Goal: Task Accomplishment & Management: Complete application form

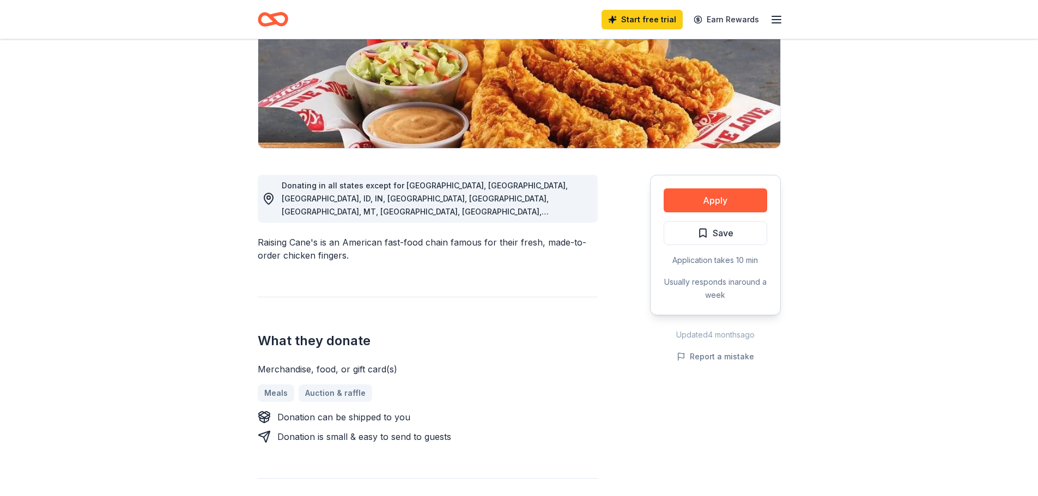
scroll to position [163, 0]
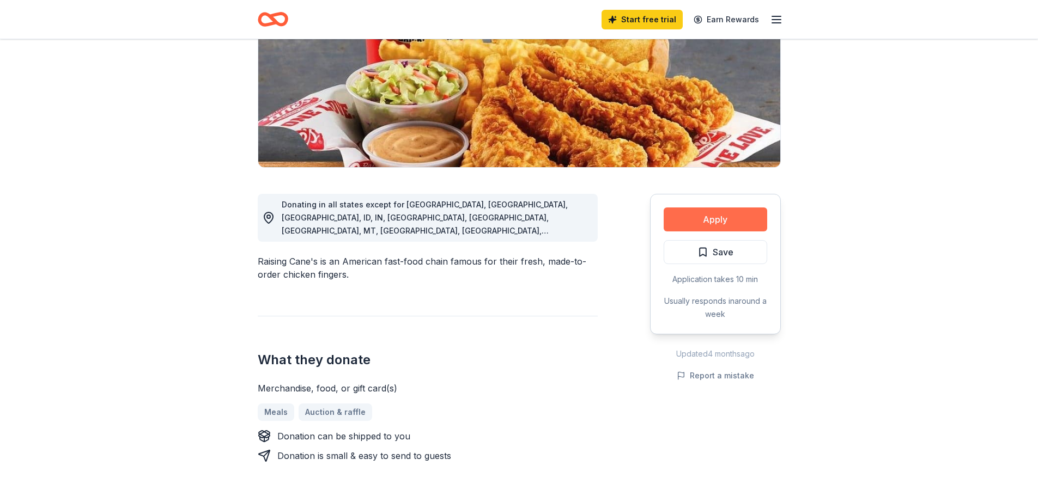
click at [739, 220] on button "Apply" at bounding box center [714, 220] width 103 height 24
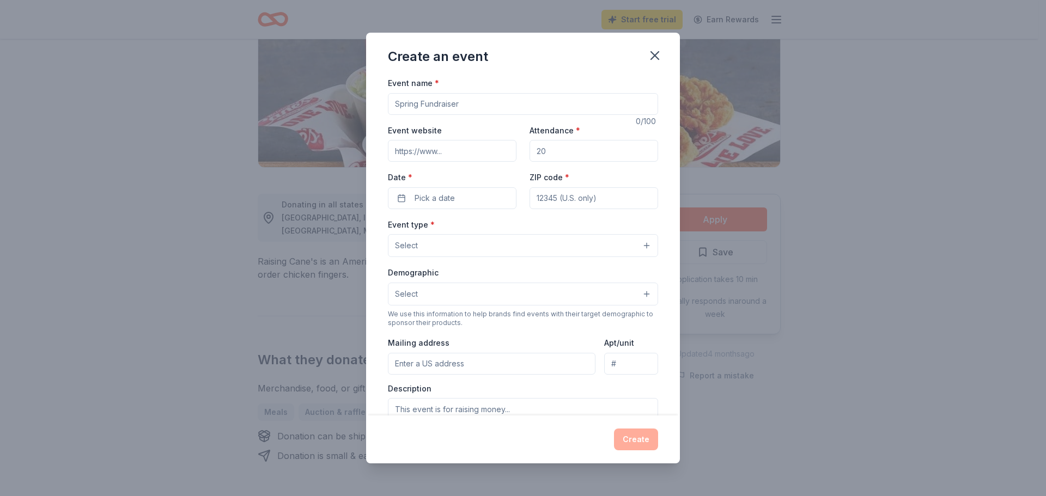
click at [441, 105] on input "Event name *" at bounding box center [523, 104] width 270 height 22
click at [659, 50] on icon "button" at bounding box center [654, 55] width 15 height 15
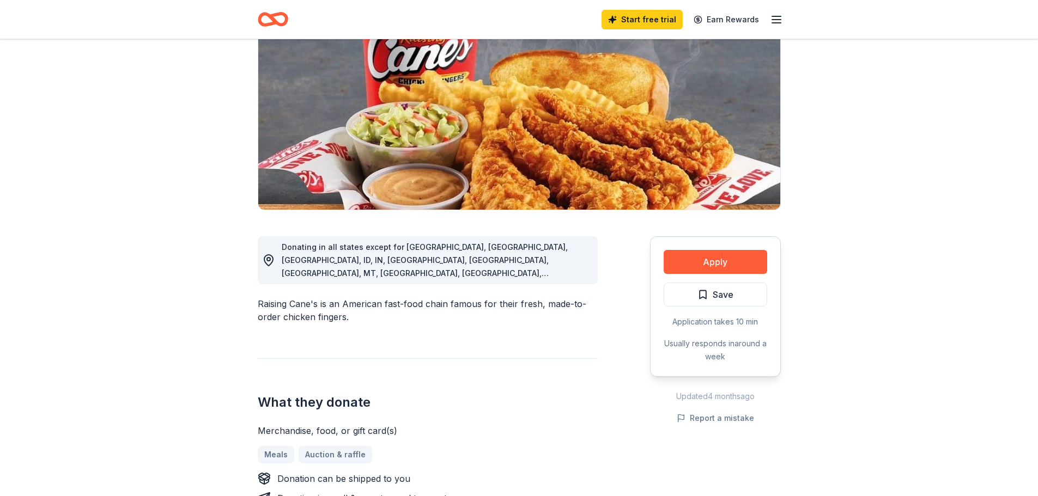
scroll to position [0, 0]
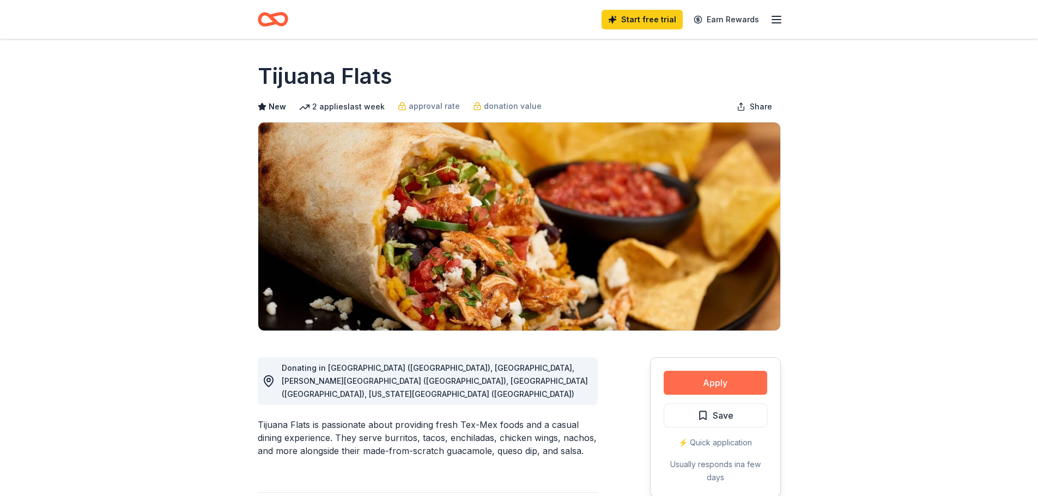
click at [702, 387] on button "Apply" at bounding box center [714, 383] width 103 height 24
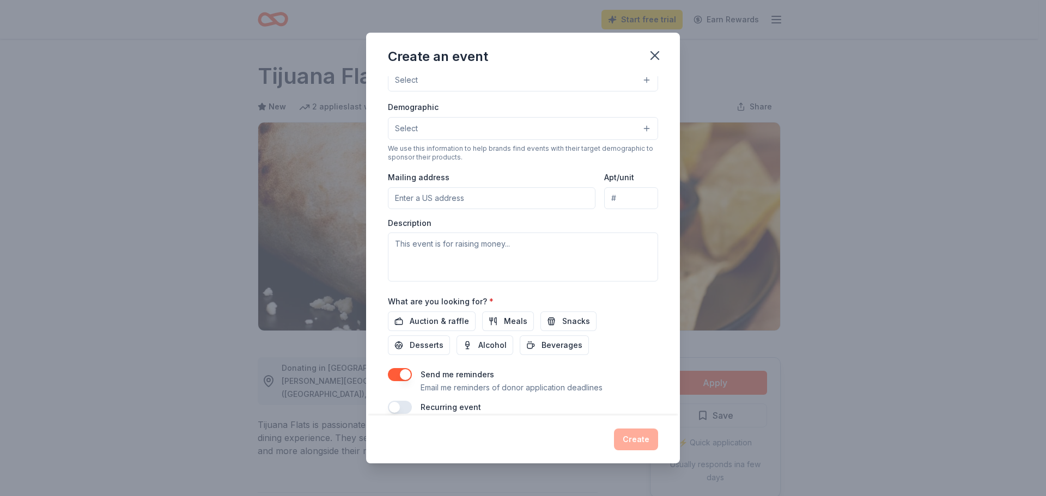
scroll to position [181, 0]
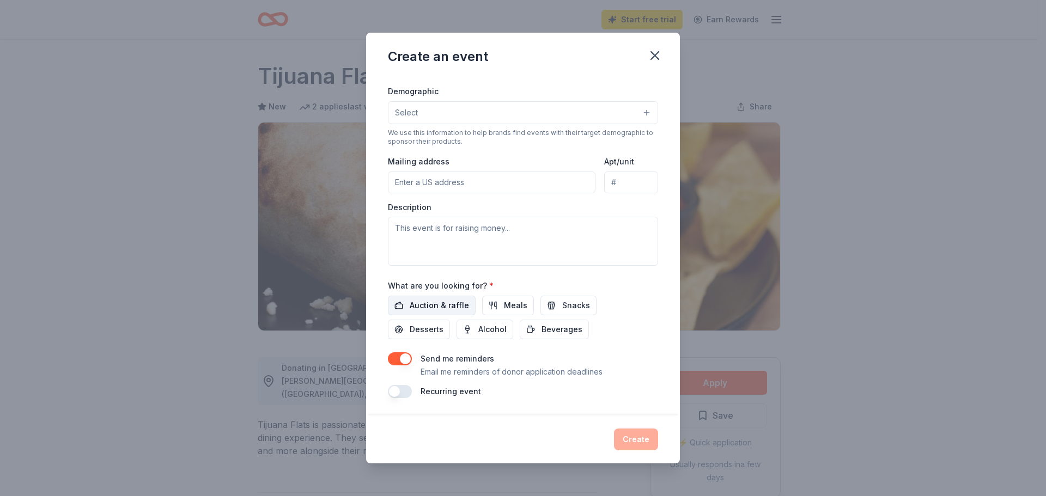
click at [450, 302] on span "Auction & raffle" at bounding box center [439, 305] width 59 height 13
click at [498, 301] on button "Meals" at bounding box center [508, 306] width 52 height 20
click at [566, 303] on span "Snacks" at bounding box center [576, 305] width 28 height 13
click at [425, 330] on span "Desserts" at bounding box center [427, 329] width 34 height 13
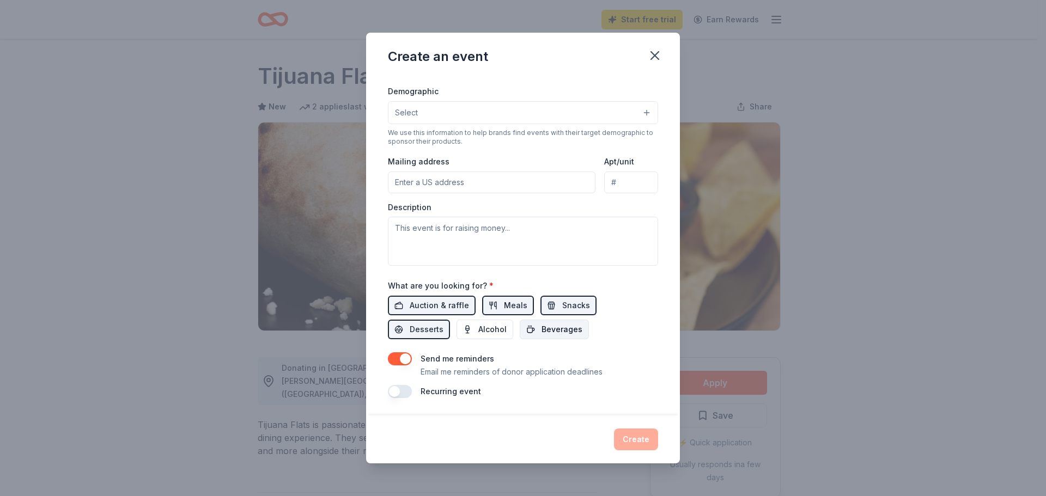
click at [537, 325] on button "Beverages" at bounding box center [554, 330] width 69 height 20
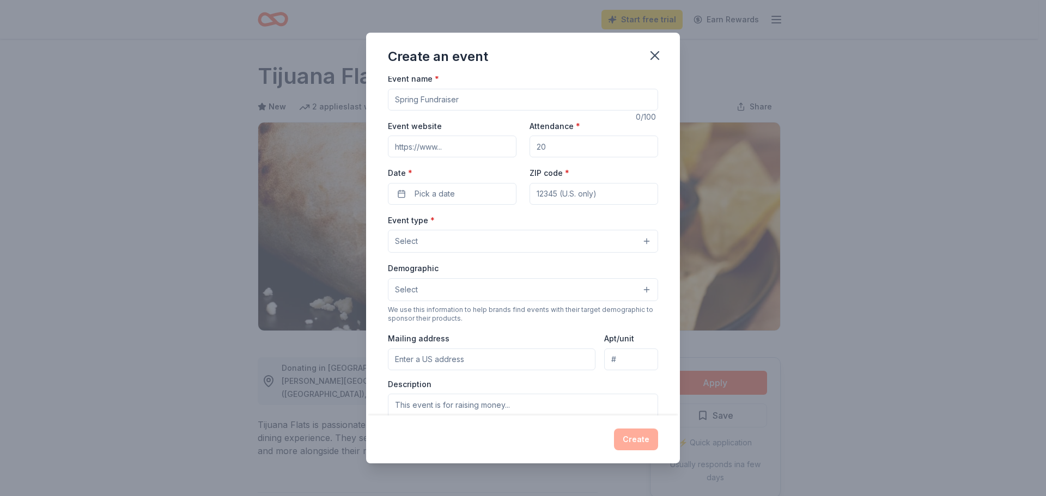
scroll to position [0, 0]
click at [477, 109] on input "Event name *" at bounding box center [523, 104] width 270 height 22
click at [491, 107] on input "Event name *" at bounding box center [523, 104] width 270 height 22
type input "Fall Fundrasier"
click at [555, 150] on input "Attendance *" at bounding box center [593, 151] width 129 height 22
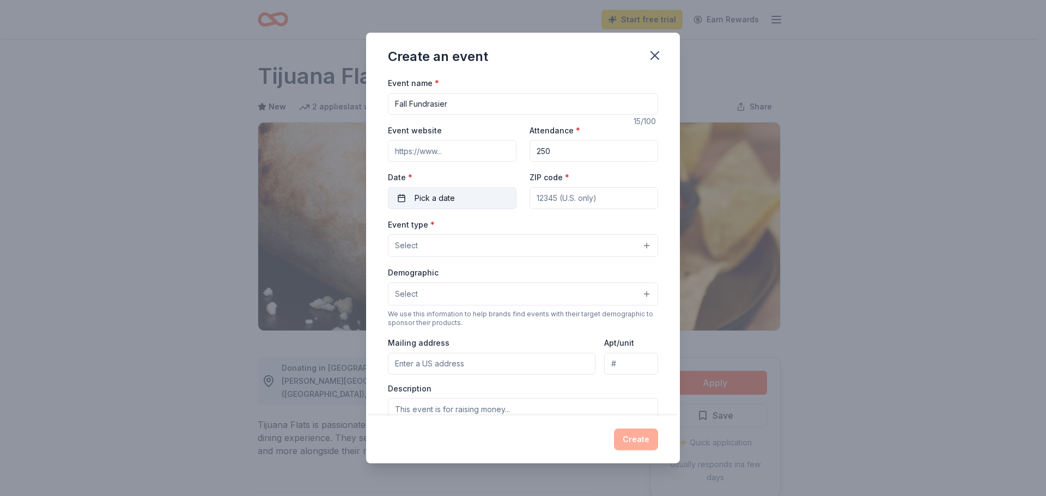
type input "250"
click at [462, 200] on button "Pick a date" at bounding box center [452, 198] width 129 height 22
drag, startPoint x: 455, startPoint y: 104, endPoint x: 361, endPoint y: 100, distance: 93.8
click at [362, 100] on div "Create an event Event name * Fall Fundrasier 15 /100 Event website Attendance *…" at bounding box center [523, 248] width 1046 height 496
type input "Winter Festival"
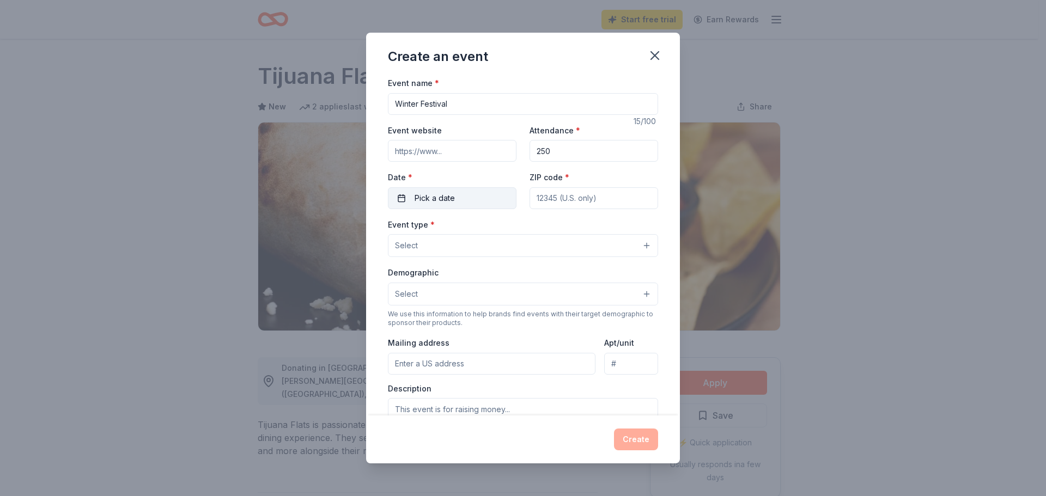
click at [400, 197] on button "Pick a date" at bounding box center [452, 198] width 129 height 22
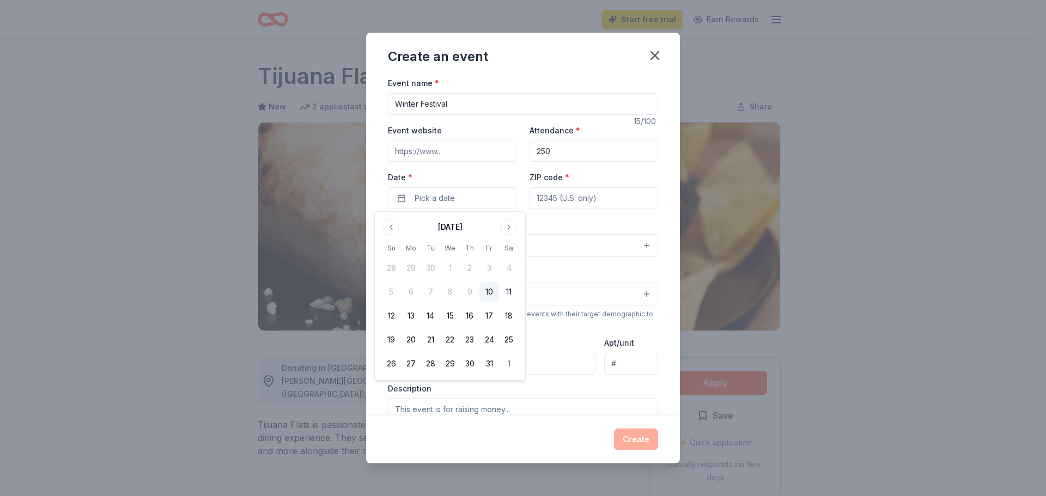
click at [497, 227] on div "October 2025" at bounding box center [449, 225] width 137 height 15
click at [504, 227] on button "Go to next month" at bounding box center [508, 227] width 15 height 15
click at [490, 264] on button "5" at bounding box center [489, 268] width 20 height 20
click at [557, 206] on input "ZIP code *" at bounding box center [593, 198] width 129 height 22
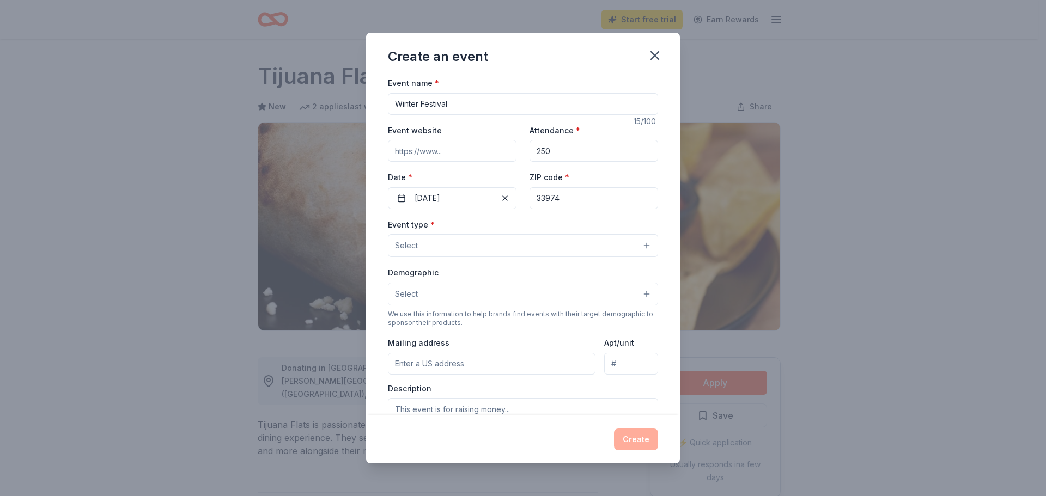
type input "33974"
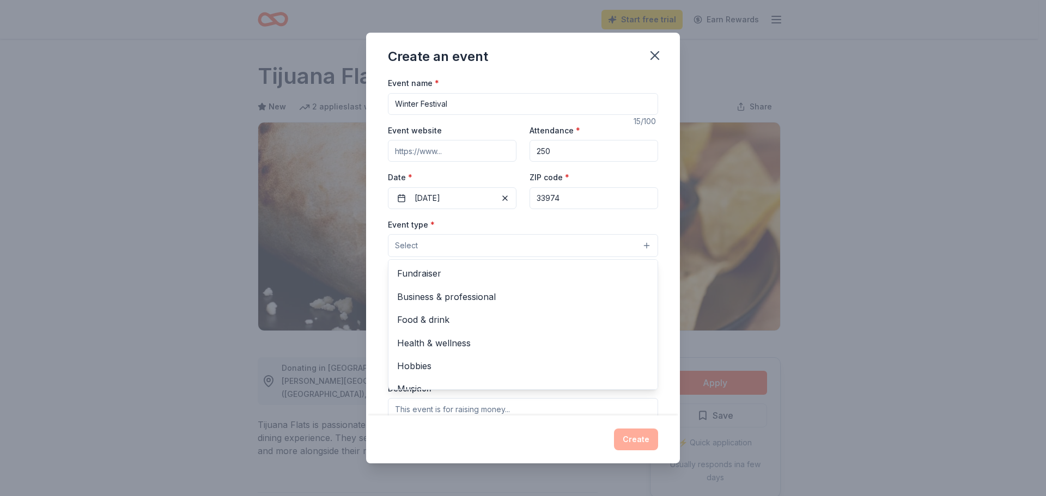
click at [519, 246] on button "Select" at bounding box center [523, 245] width 270 height 23
click at [478, 270] on span "Fundraiser" at bounding box center [523, 273] width 252 height 14
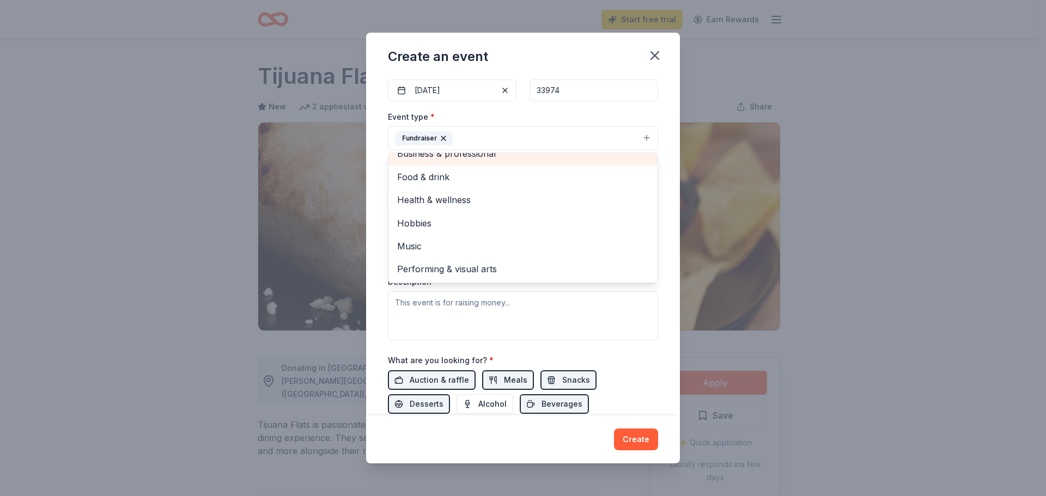
scroll to position [109, 0]
click at [371, 239] on div "Event name * Winter Festival 15 /100 Event website Attendance * 250 Date * 12/0…" at bounding box center [523, 245] width 314 height 339
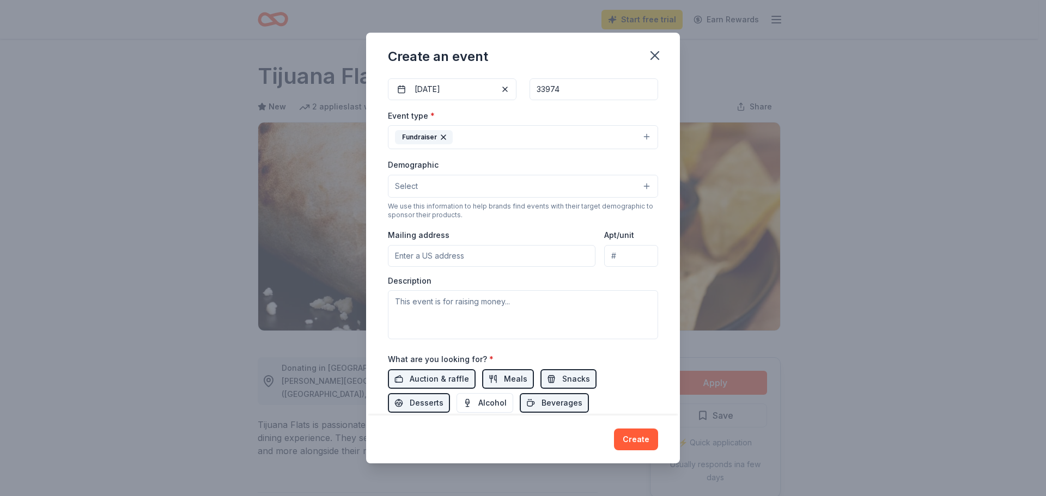
click at [426, 184] on button "Select" at bounding box center [523, 186] width 270 height 23
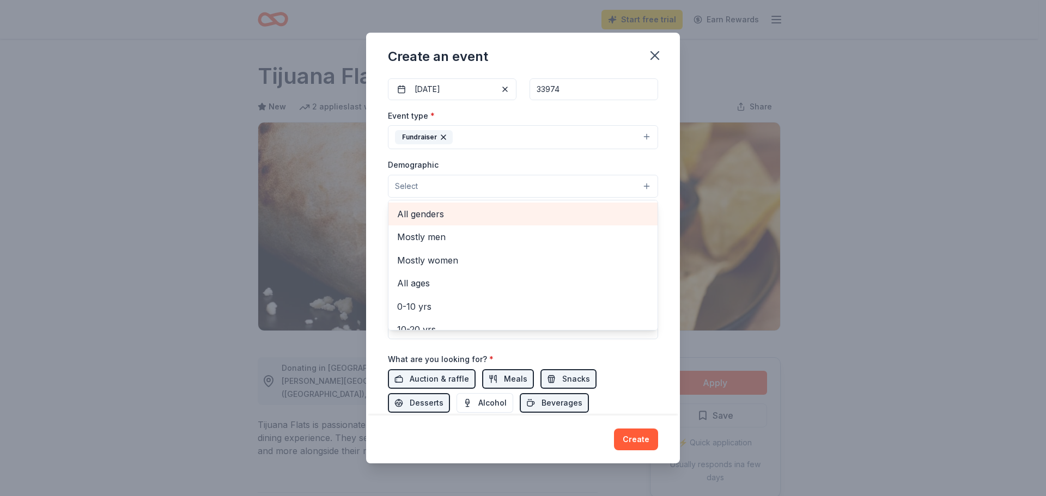
click at [429, 211] on span "All genders" at bounding box center [523, 214] width 252 height 14
click at [379, 249] on div "Event name * Winter Festival 15 /100 Event website Attendance * 250 Date * 12/0…" at bounding box center [523, 245] width 314 height 339
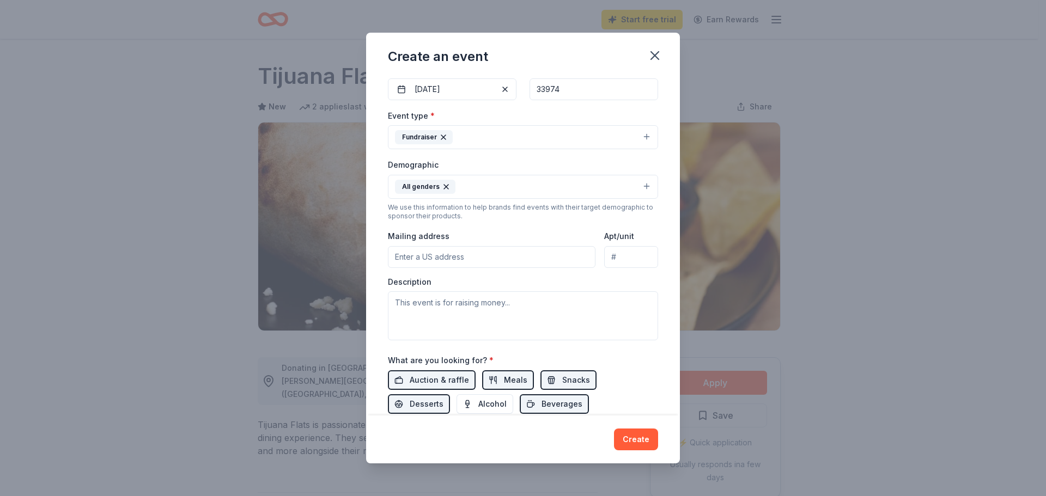
click at [432, 260] on input "Mailing address" at bounding box center [492, 257] width 208 height 22
type input "715 Thomas Sherwin Avenue, Lehigh Acres, FL, 33974"
click at [454, 318] on textarea at bounding box center [523, 315] width 270 height 49
paste textarea "This is our annual festival to raise money for your programs."
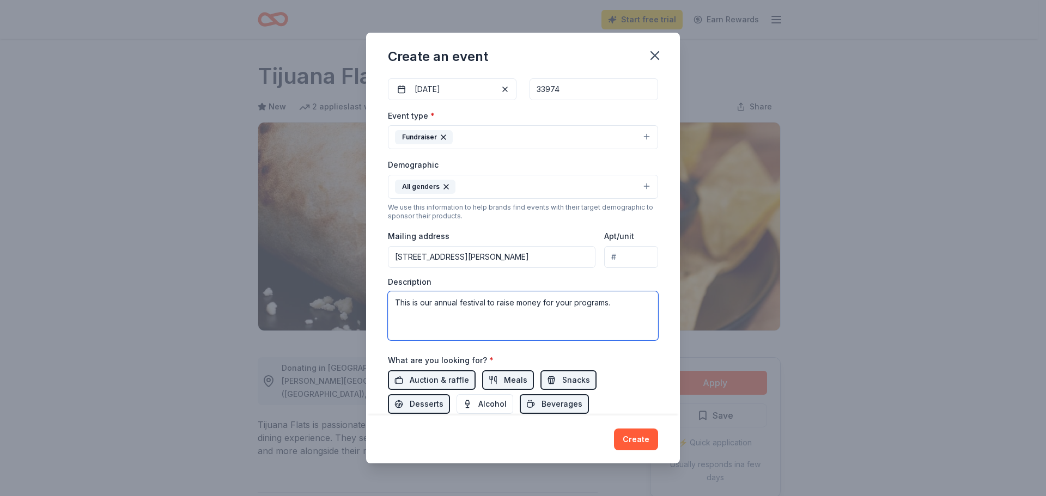
click at [572, 303] on textarea "This is our annual festival to raise money for your programs." at bounding box center [523, 315] width 270 height 49
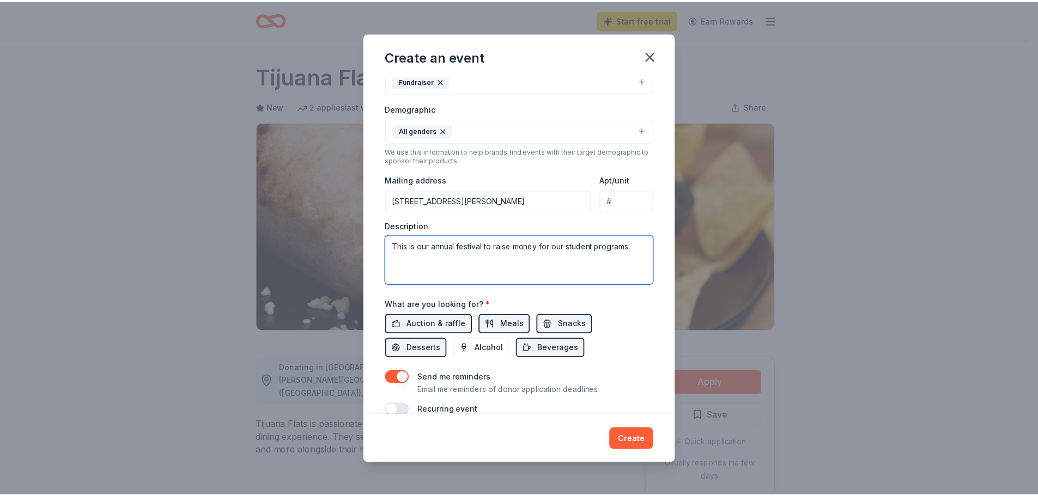
scroll to position [184, 0]
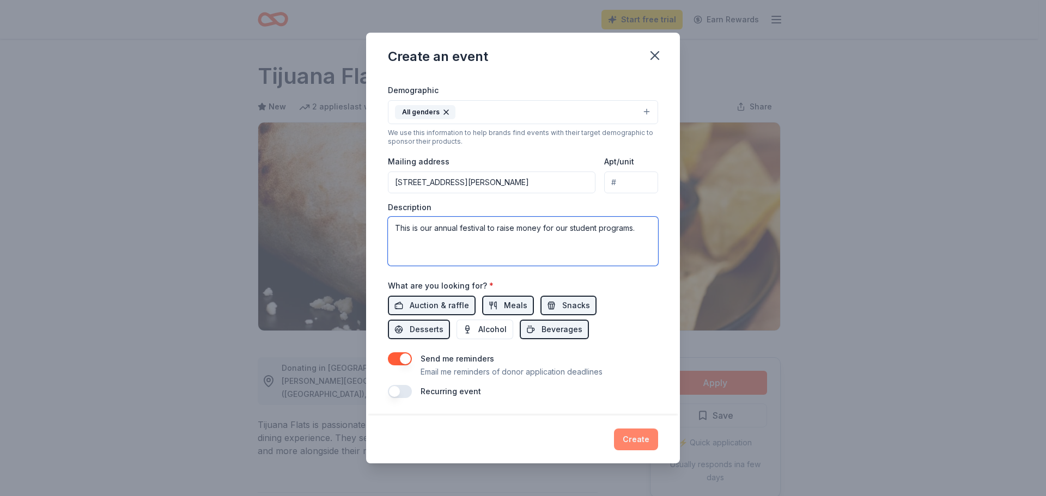
type textarea "This is our annual festival to raise money for our student programs."
click at [637, 440] on button "Create" at bounding box center [636, 440] width 44 height 22
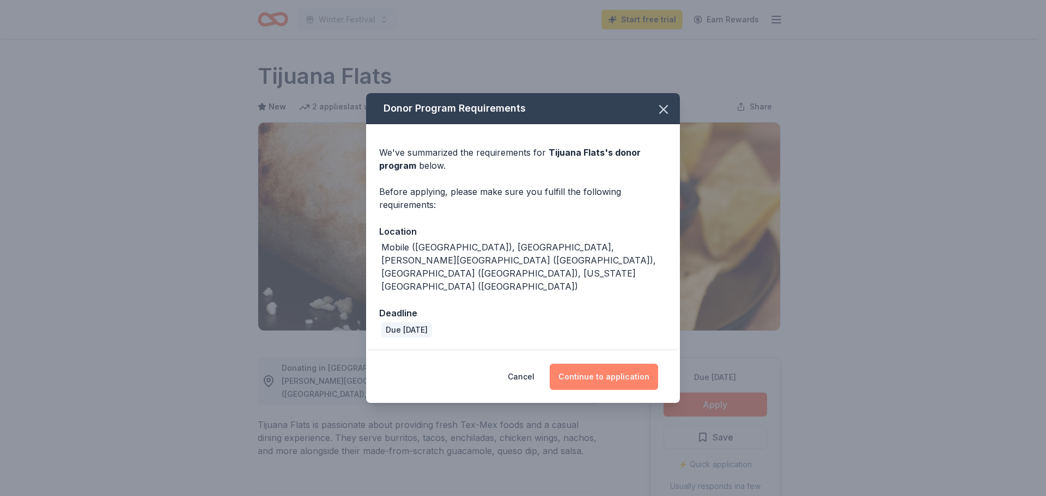
click at [607, 365] on button "Continue to application" at bounding box center [604, 377] width 108 height 26
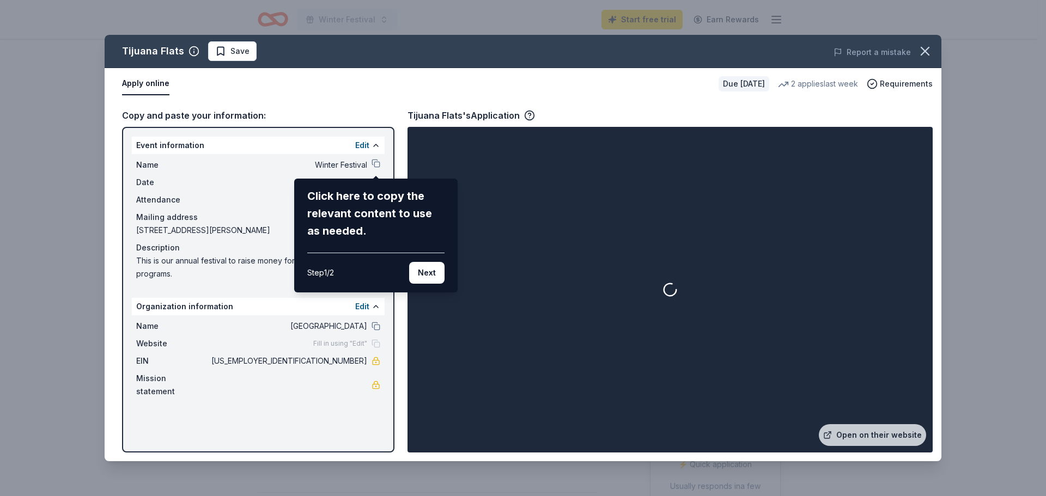
click at [460, 92] on div "Tijuana Flats Save Report a mistake Apply online Due in 26 days 2 applies last …" at bounding box center [523, 248] width 837 height 427
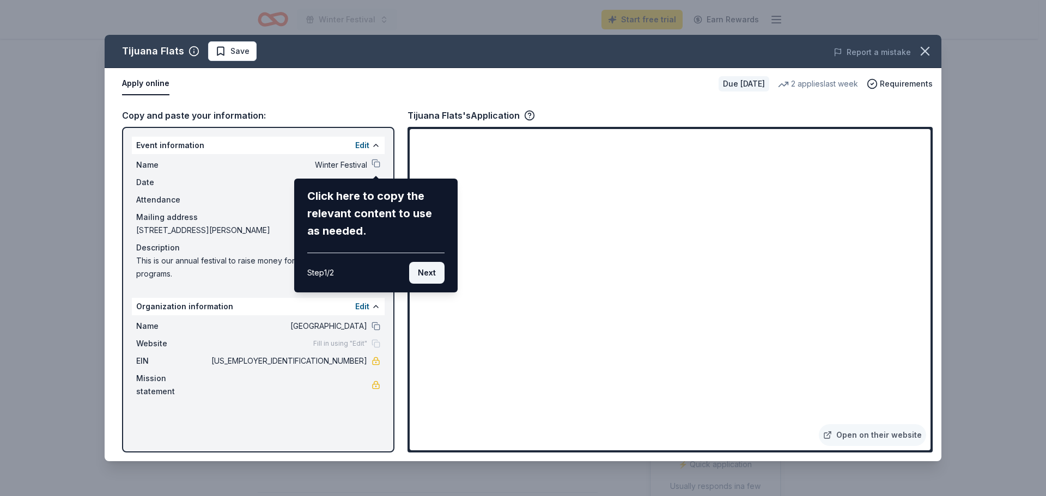
click at [430, 269] on button "Next" at bounding box center [426, 273] width 35 height 22
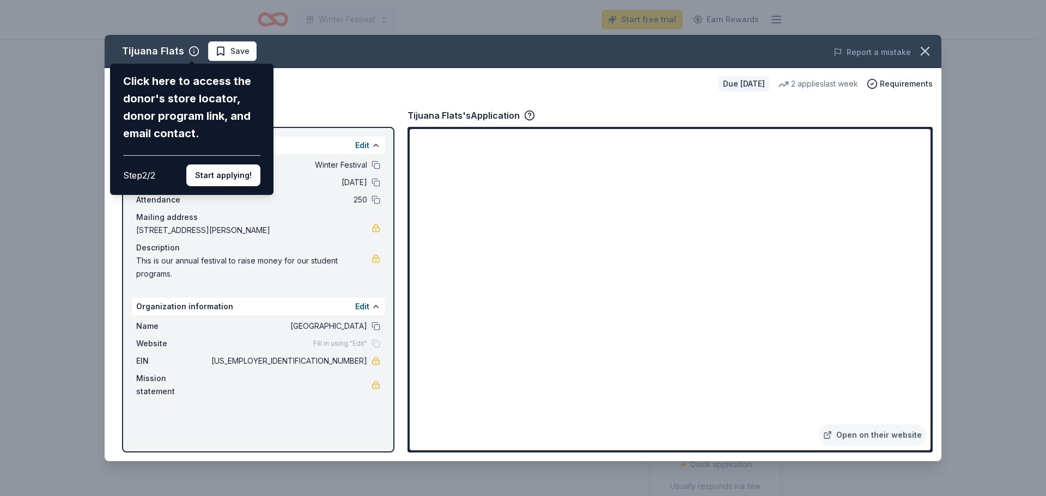
click at [305, 96] on div "Tijuana Flats Click here to access the donor's store locator, donor program lin…" at bounding box center [523, 248] width 837 height 427
click at [247, 169] on button "Start applying!" at bounding box center [223, 176] width 74 height 22
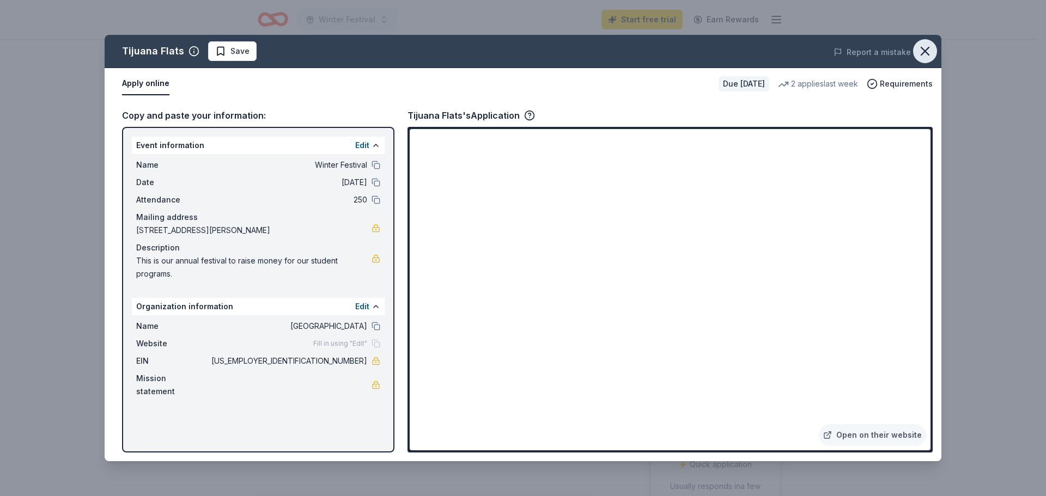
click at [927, 52] on icon "button" at bounding box center [924, 51] width 15 height 15
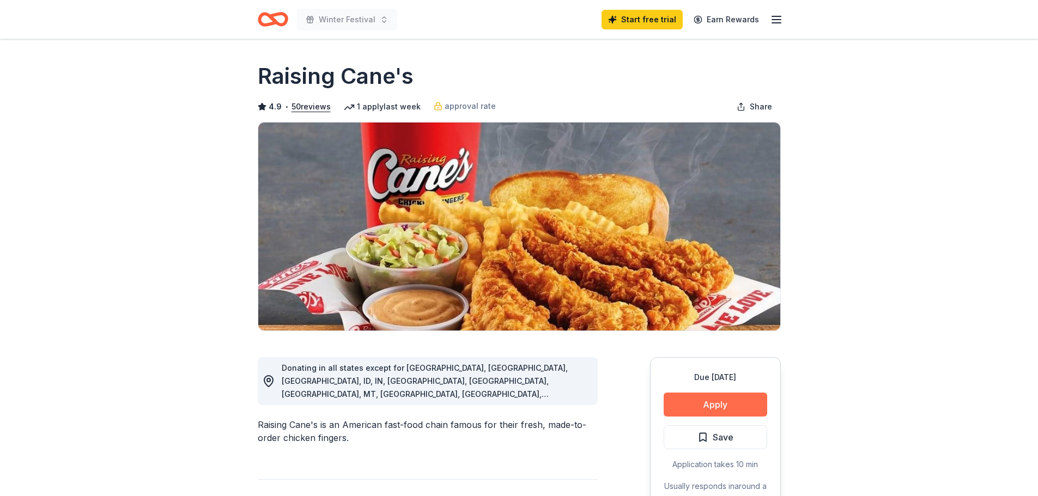
click at [716, 400] on button "Apply" at bounding box center [714, 405] width 103 height 24
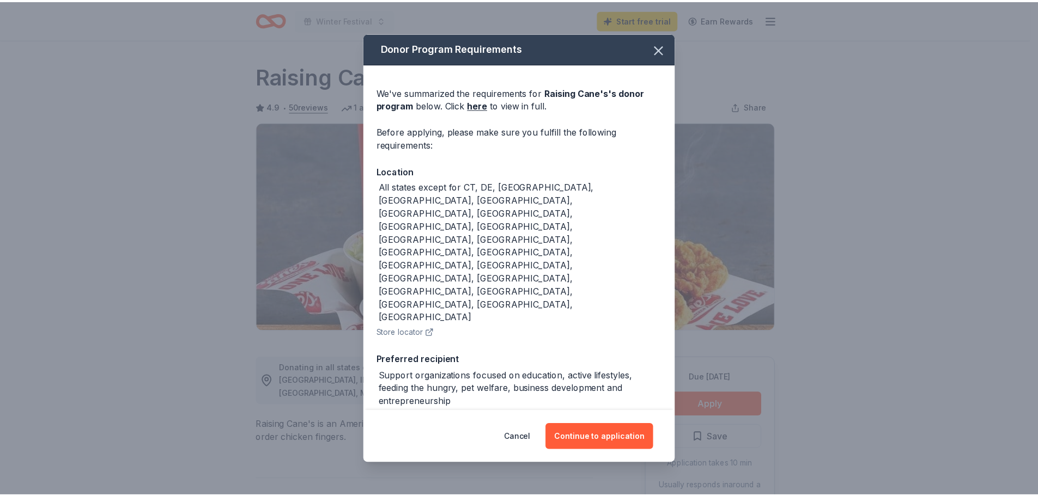
scroll to position [23, 0]
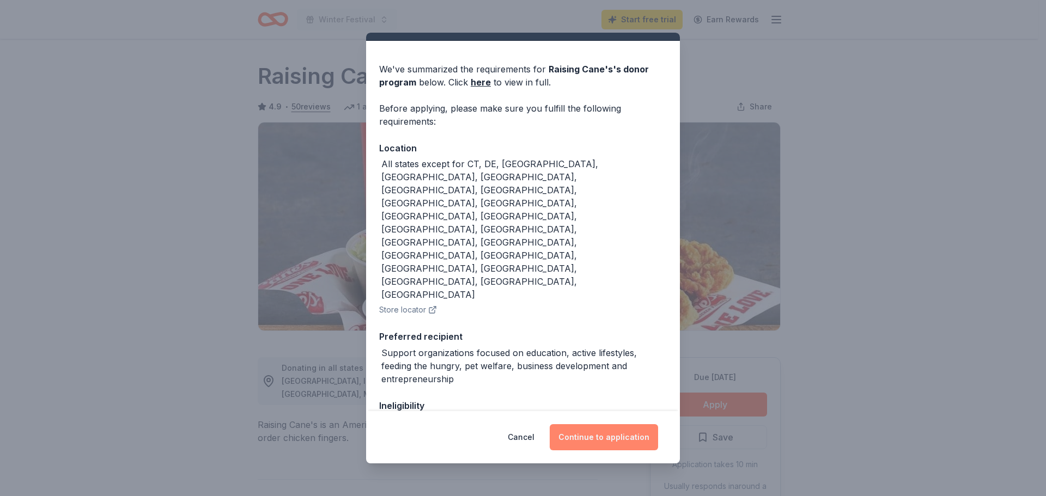
click at [627, 437] on button "Continue to application" at bounding box center [604, 437] width 108 height 26
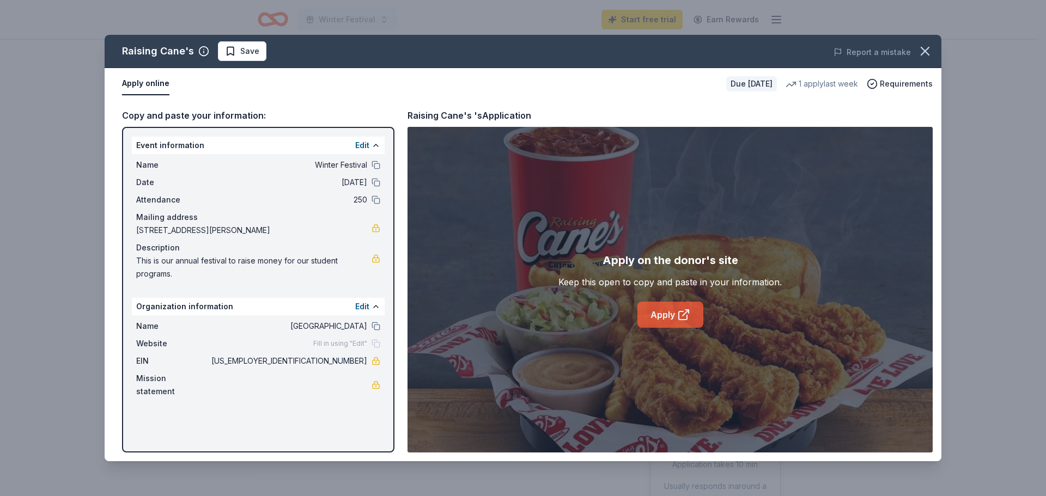
click at [656, 310] on link "Apply" at bounding box center [670, 315] width 66 height 26
click at [245, 48] on span "Save" at bounding box center [249, 51] width 19 height 13
click at [925, 49] on icon "button" at bounding box center [924, 51] width 15 height 15
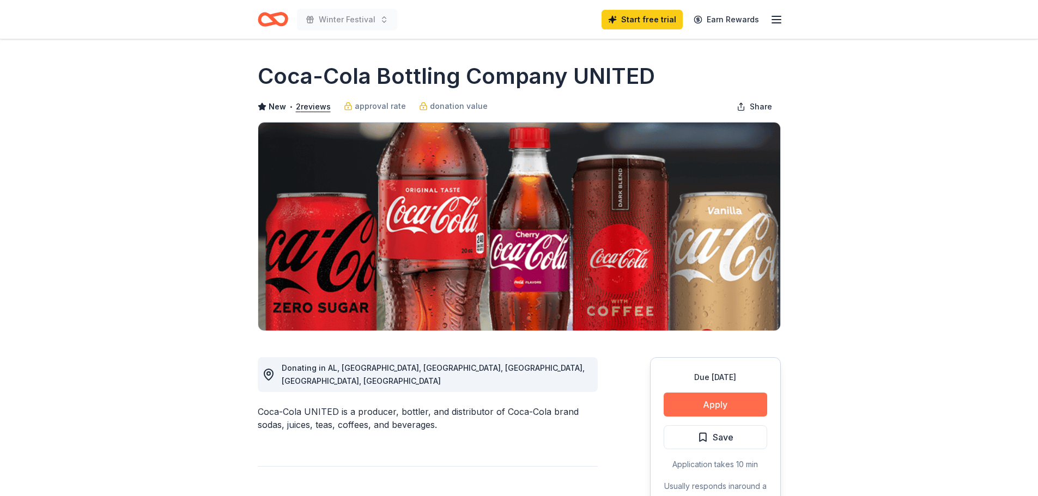
click at [717, 407] on button "Apply" at bounding box center [714, 405] width 103 height 24
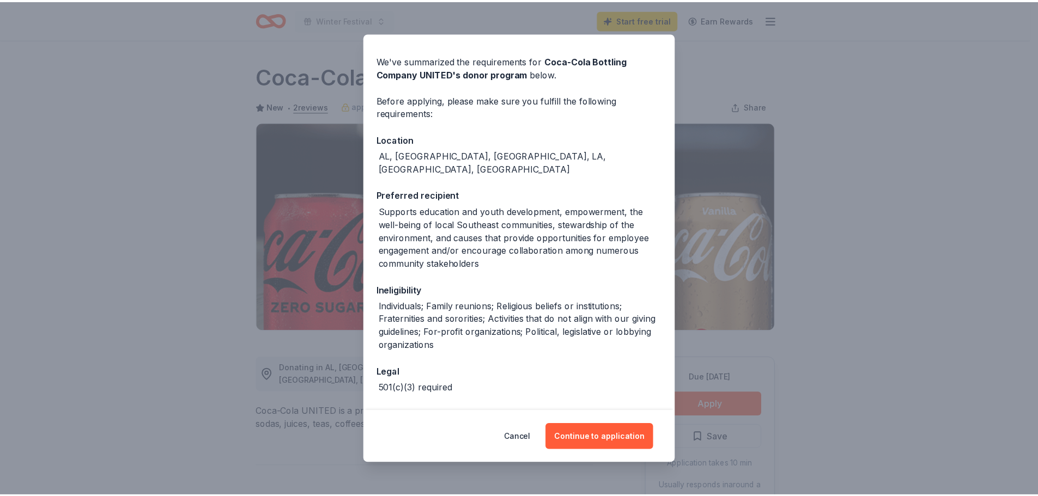
scroll to position [60, 0]
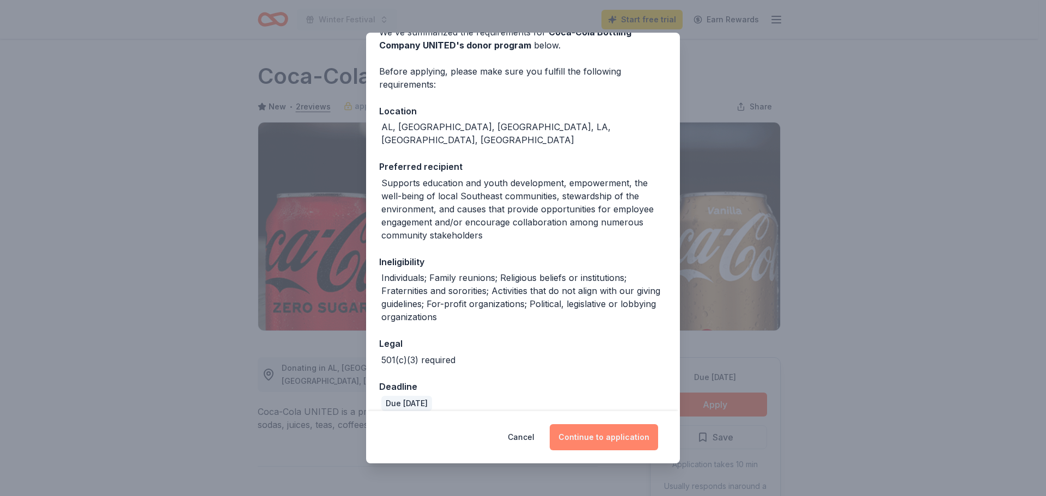
click at [624, 433] on button "Continue to application" at bounding box center [604, 437] width 108 height 26
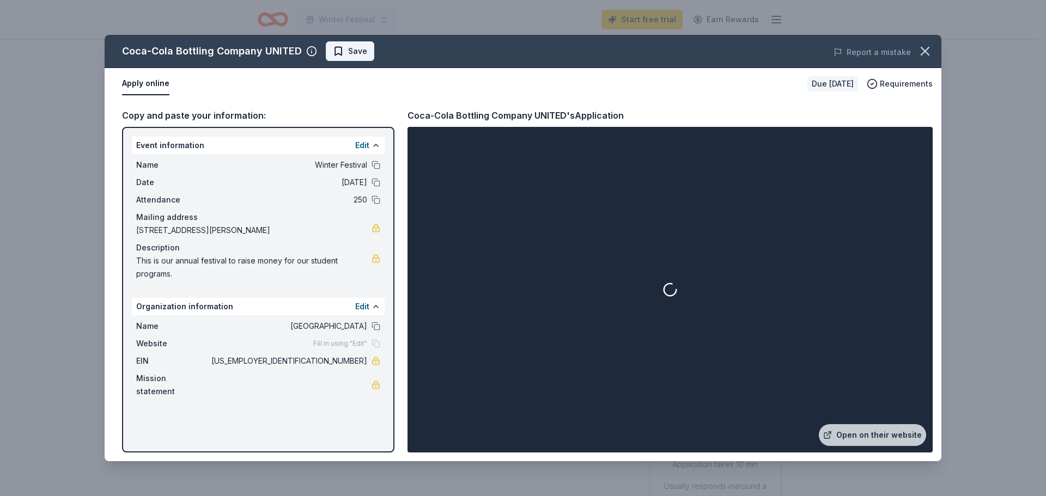
click at [336, 51] on span "Save" at bounding box center [350, 51] width 34 height 13
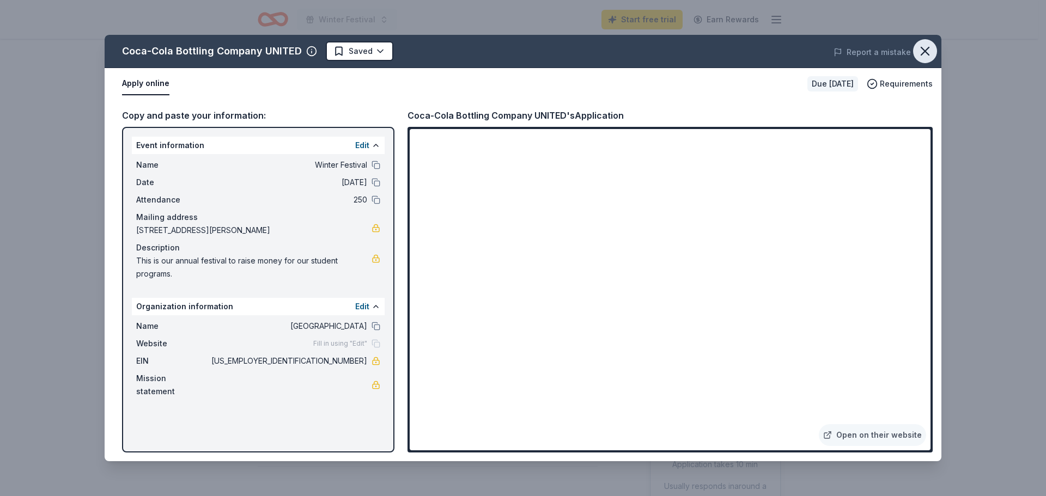
click at [922, 49] on icon "button" at bounding box center [924, 51] width 15 height 15
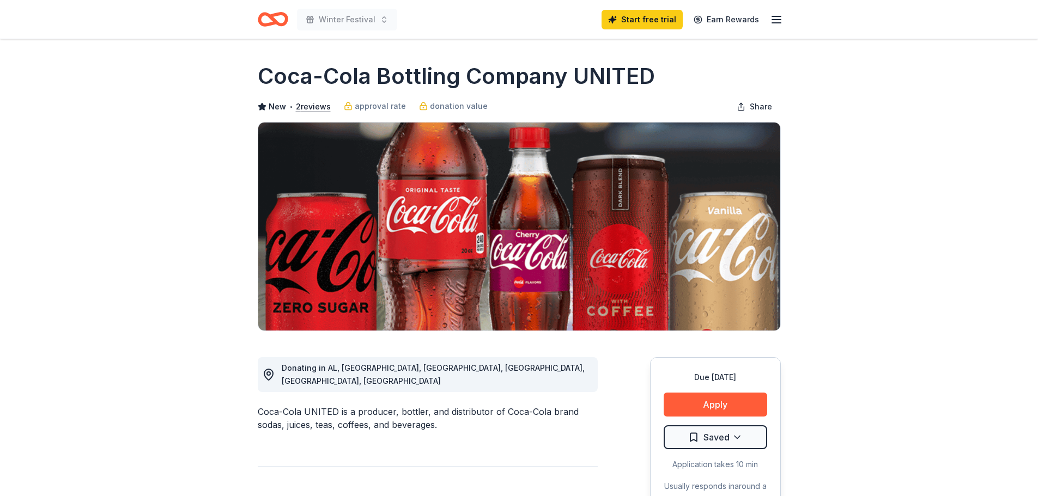
click at [269, 21] on icon "Home" at bounding box center [273, 20] width 31 height 26
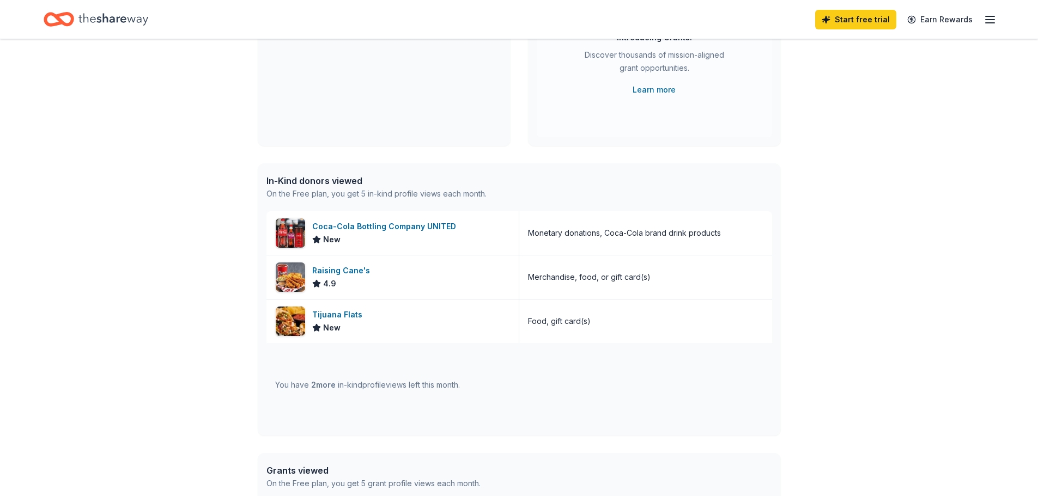
scroll to position [218, 0]
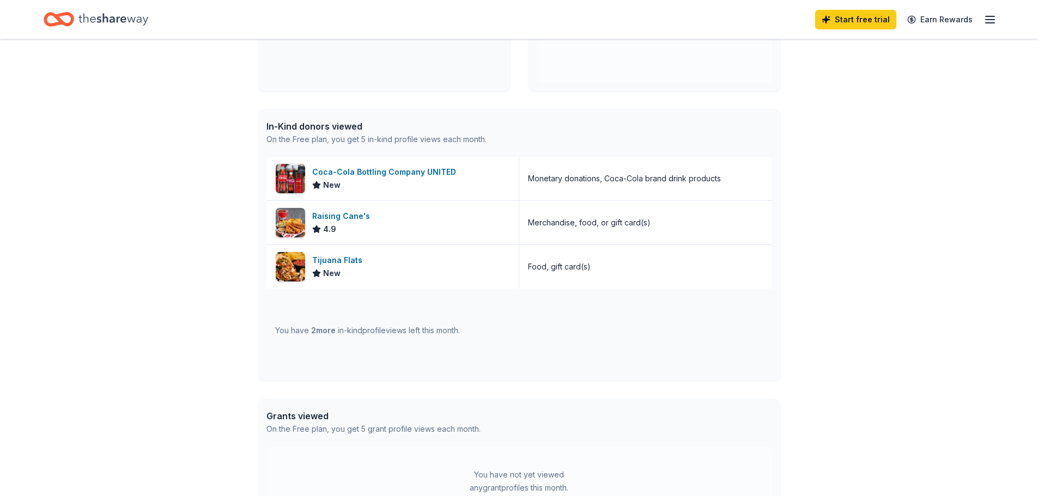
click at [321, 331] on span "2 more" at bounding box center [323, 330] width 25 height 9
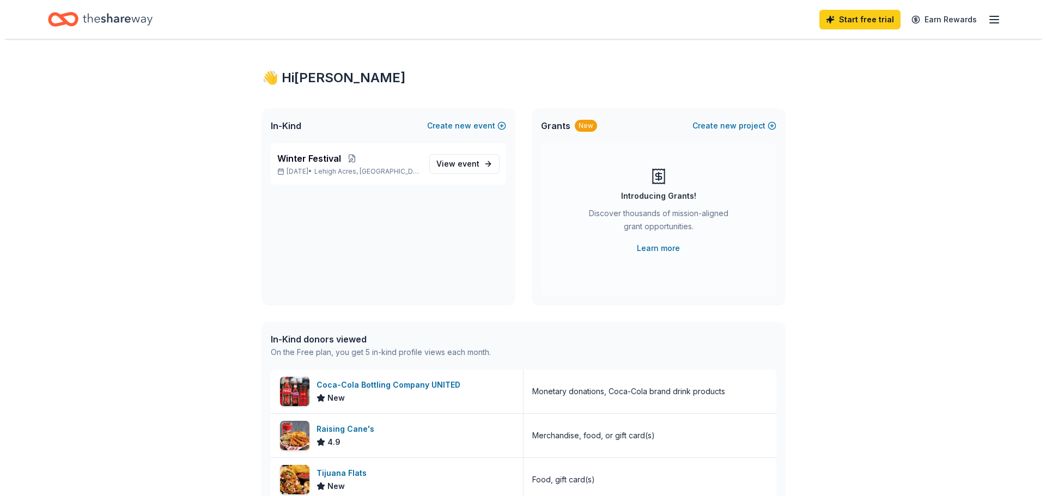
scroll to position [0, 0]
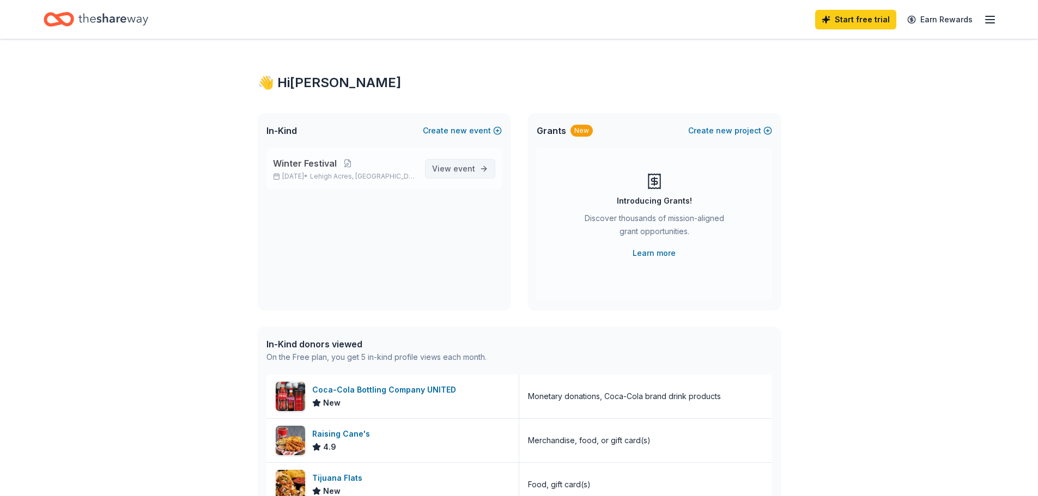
click at [462, 172] on span "event" at bounding box center [464, 168] width 22 height 9
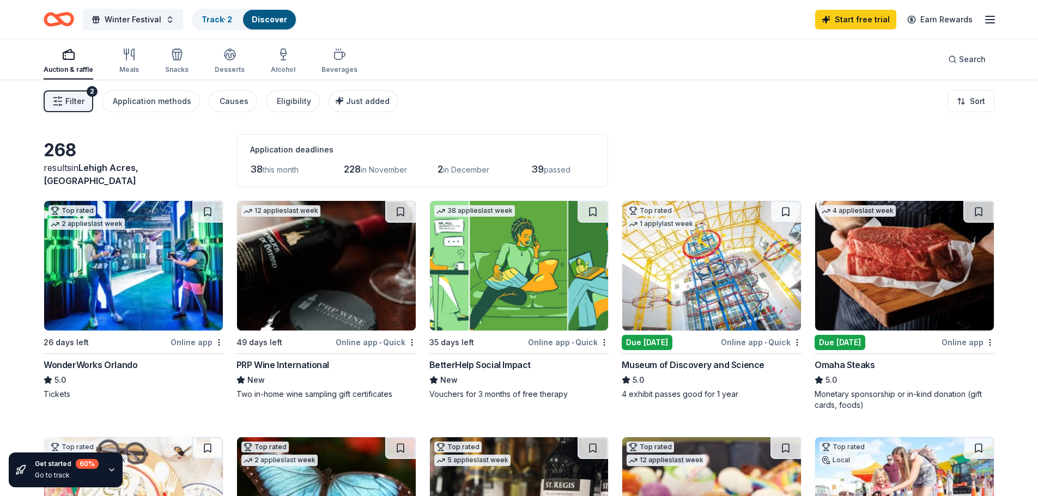
click at [989, 22] on icon "button" at bounding box center [989, 19] width 13 height 13
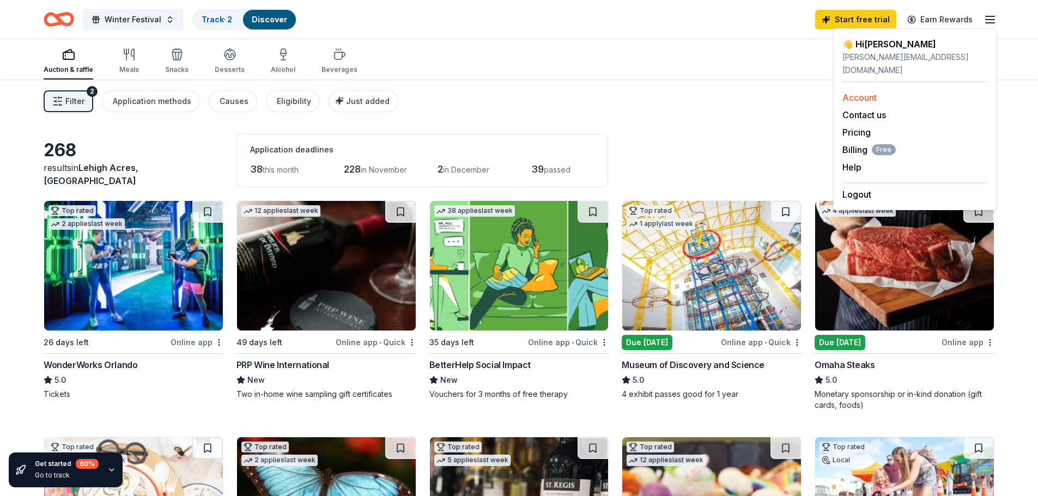
click at [887, 91] on div "Account" at bounding box center [914, 97] width 145 height 13
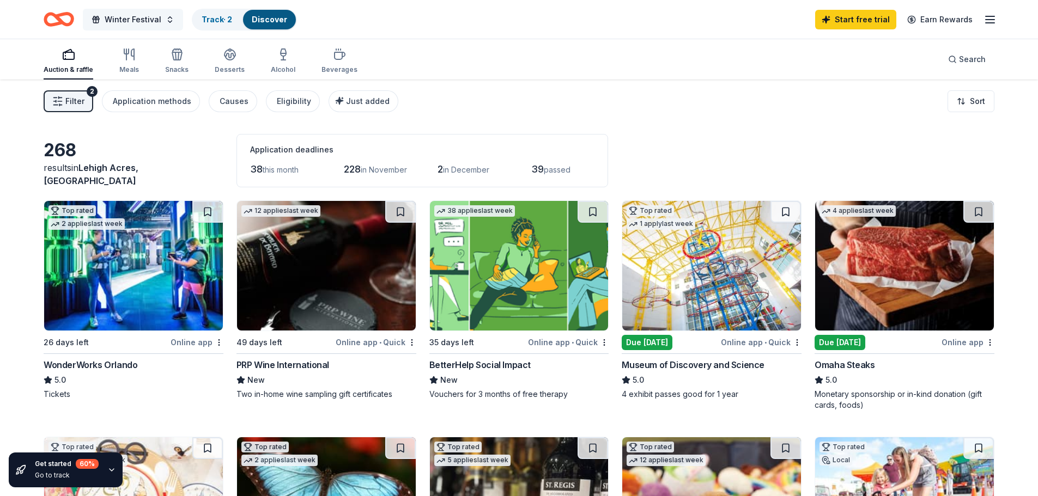
click at [122, 18] on span "Winter Festival" at bounding box center [133, 19] width 57 height 13
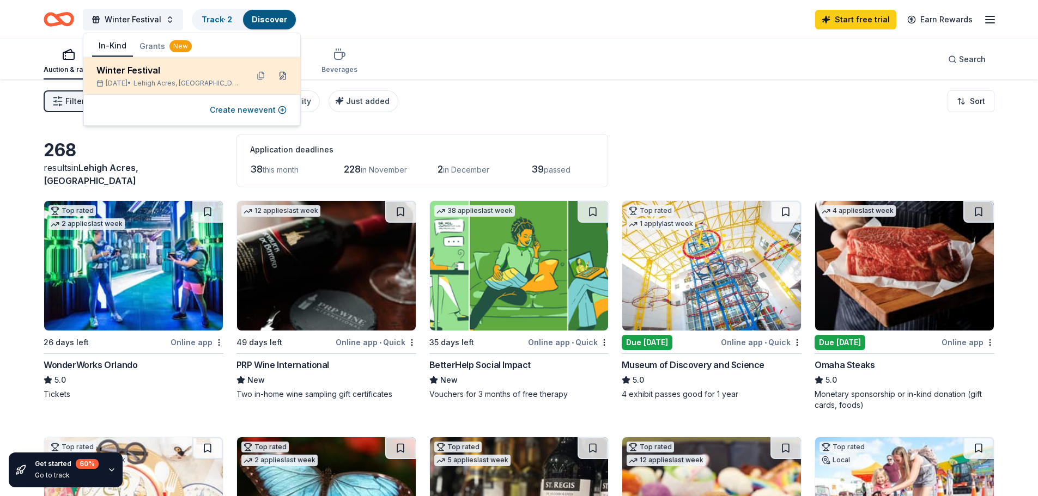
click at [284, 77] on button at bounding box center [282, 75] width 17 height 17
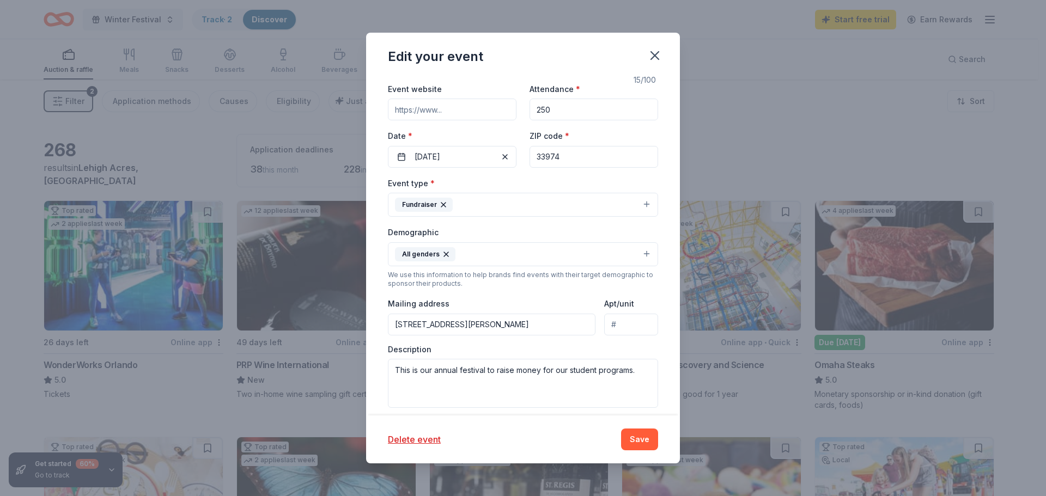
scroll to position [163, 0]
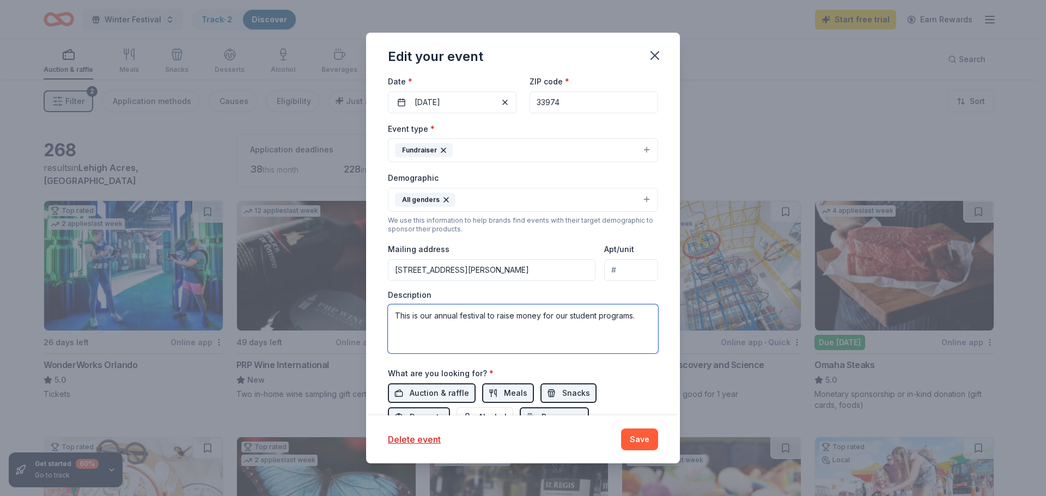
drag, startPoint x: 638, startPoint y: 318, endPoint x: 295, endPoint y: 310, distance: 343.2
click at [324, 310] on div "Edit your event Update donors you've applied to Let donors know of any updates …" at bounding box center [523, 248] width 1046 height 496
paste textarea "My name is Jacqueline Griffin, and I am the Senior Administrative Assistant at …"
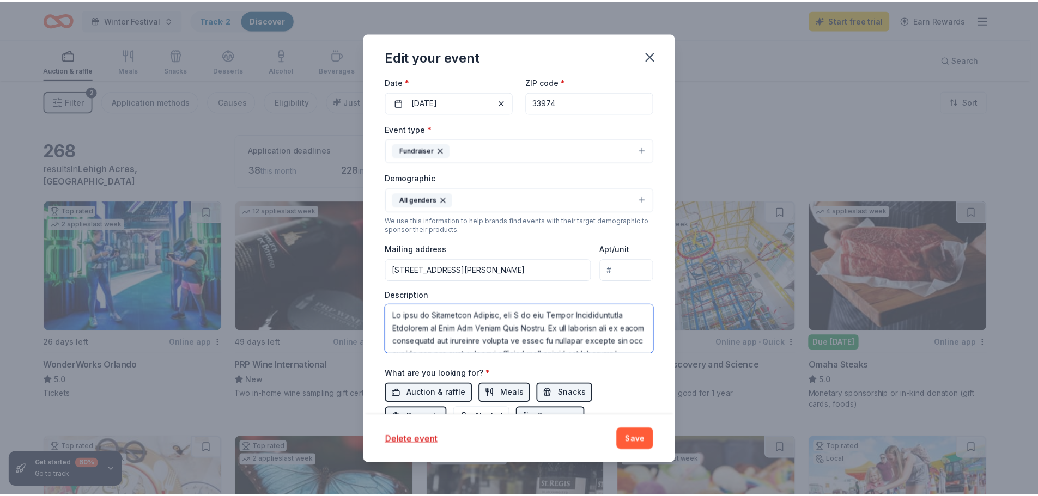
scroll to position [373, 0]
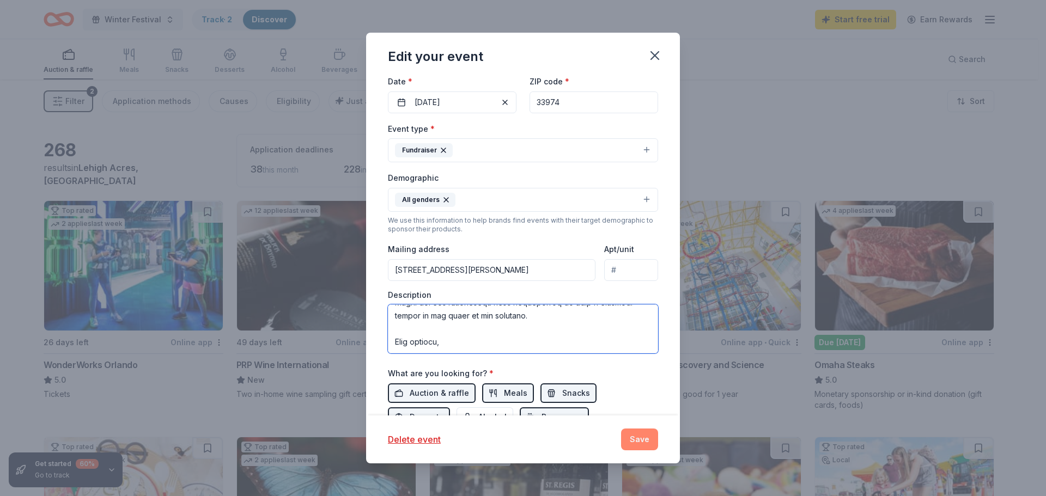
type textarea "My name is Jacqueline Griffin, and I am the Senior Administrative Assistant at …"
click at [644, 436] on button "Save" at bounding box center [639, 440] width 37 height 22
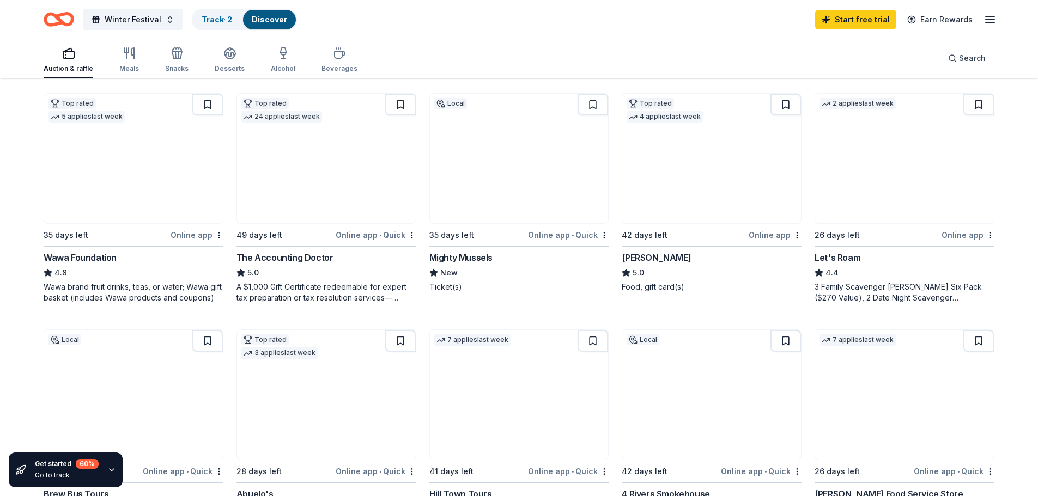
scroll to position [599, 0]
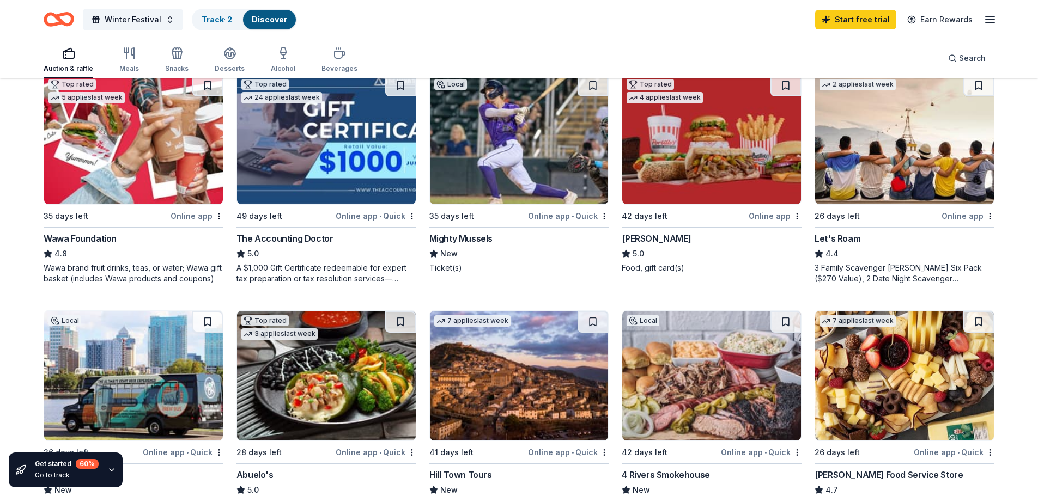
click at [135, 156] on img at bounding box center [133, 140] width 179 height 130
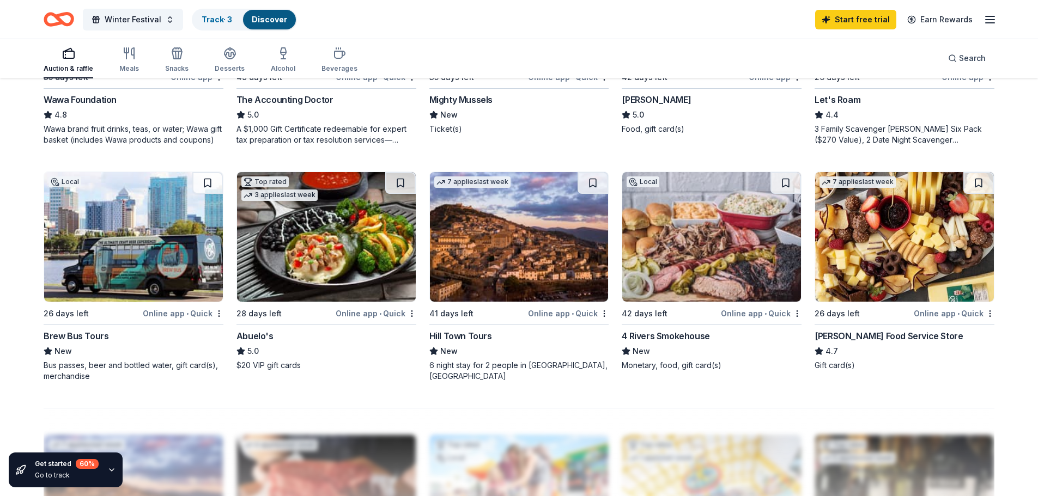
scroll to position [817, 0]
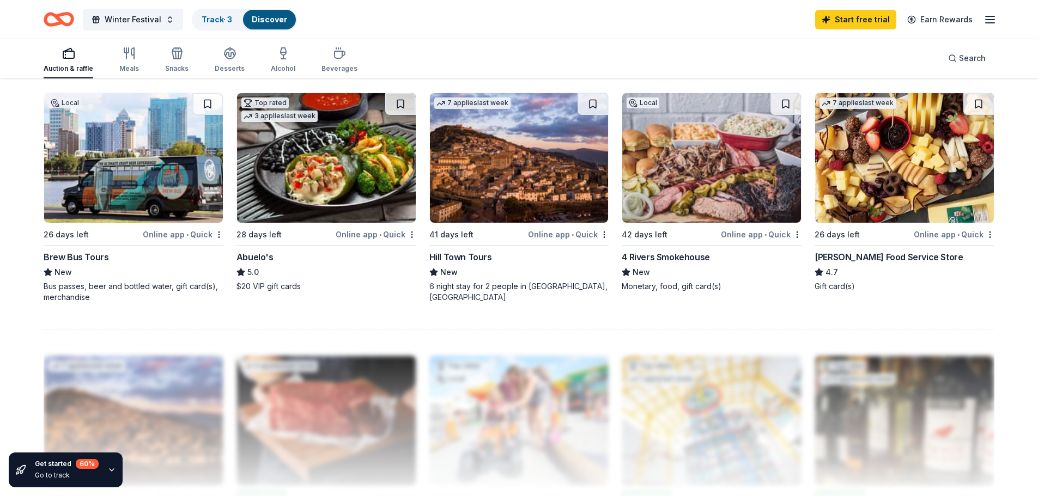
click at [882, 199] on img at bounding box center [904, 158] width 179 height 130
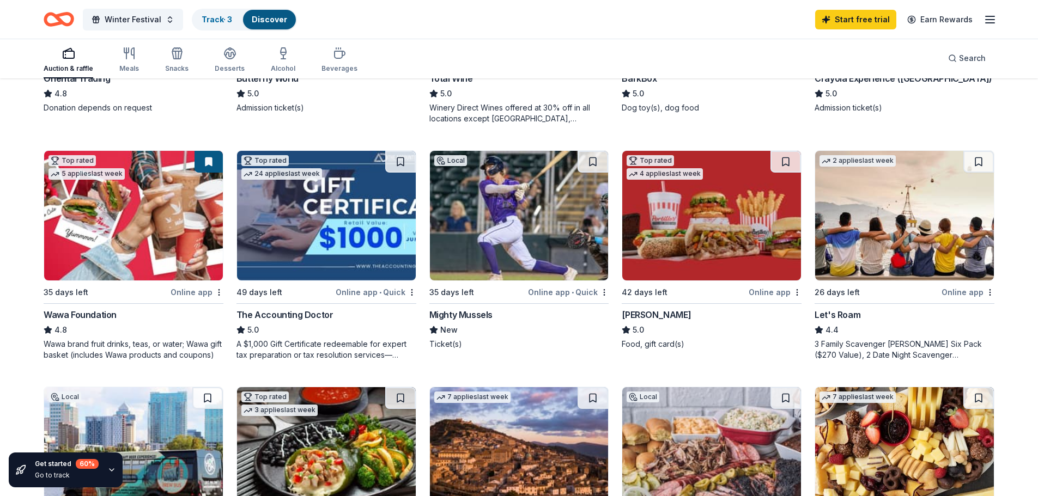
scroll to position [490, 0]
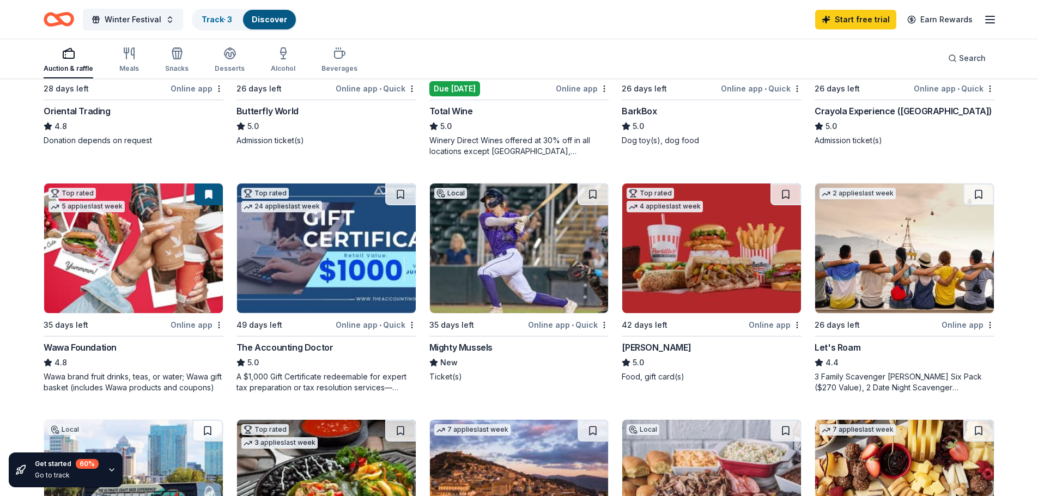
click at [357, 261] on img at bounding box center [326, 249] width 179 height 130
click at [576, 281] on img at bounding box center [519, 249] width 179 height 130
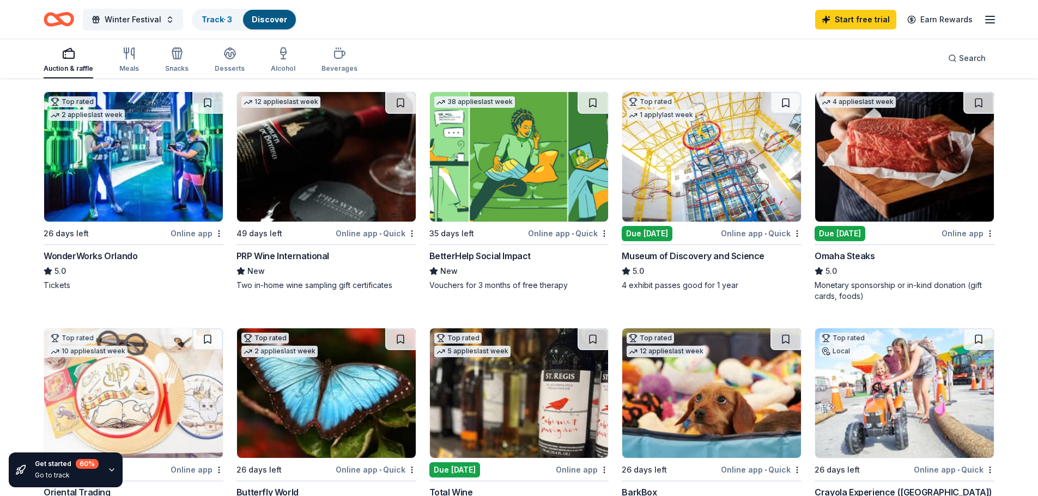
scroll to position [0, 0]
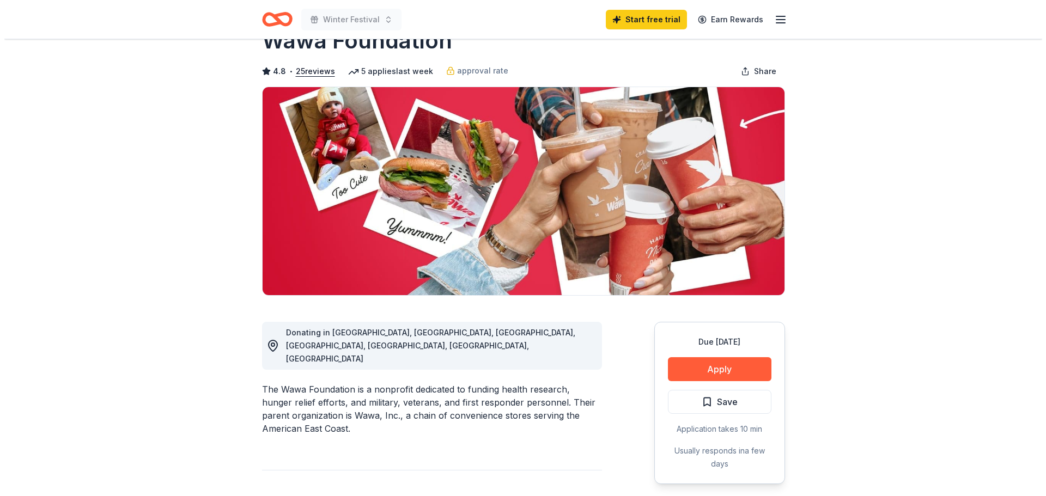
scroll to position [54, 0]
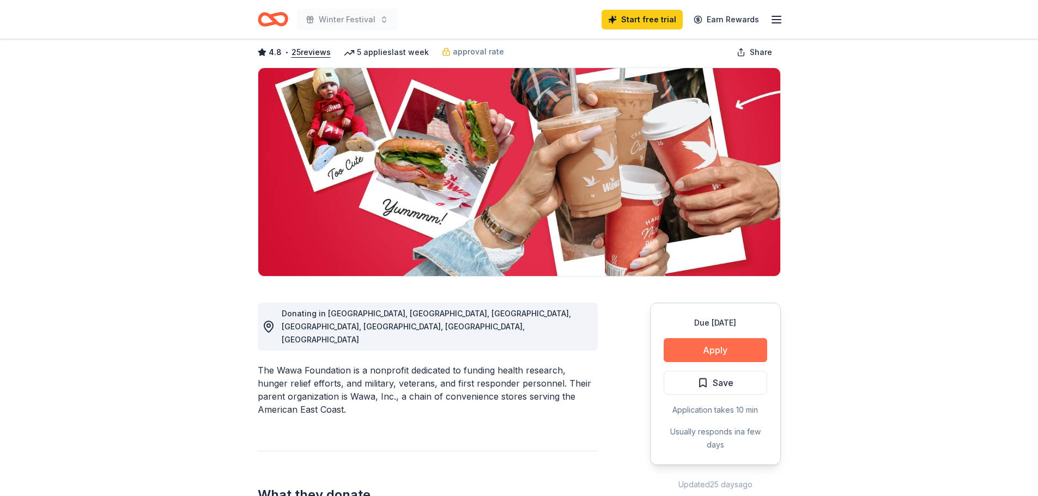
click at [734, 355] on button "Apply" at bounding box center [714, 350] width 103 height 24
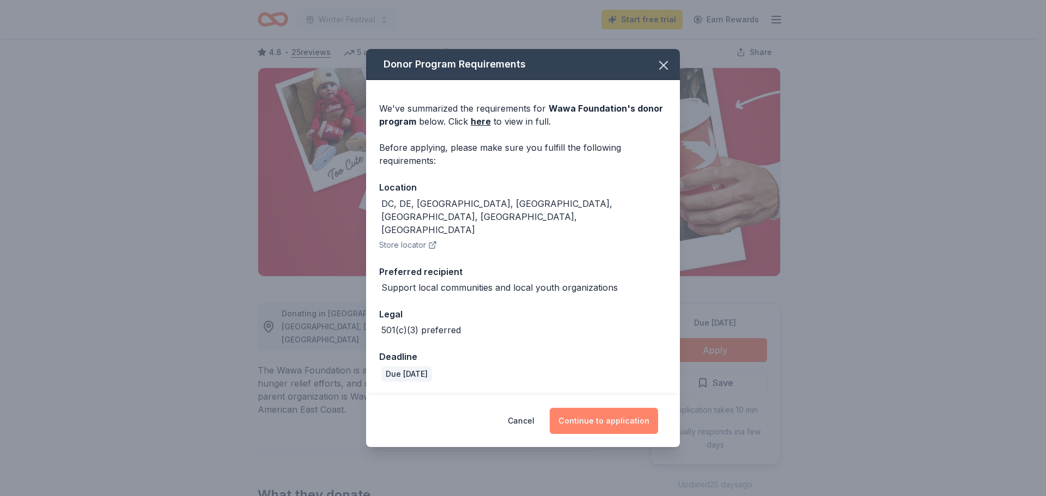
click at [615, 408] on button "Continue to application" at bounding box center [604, 421] width 108 height 26
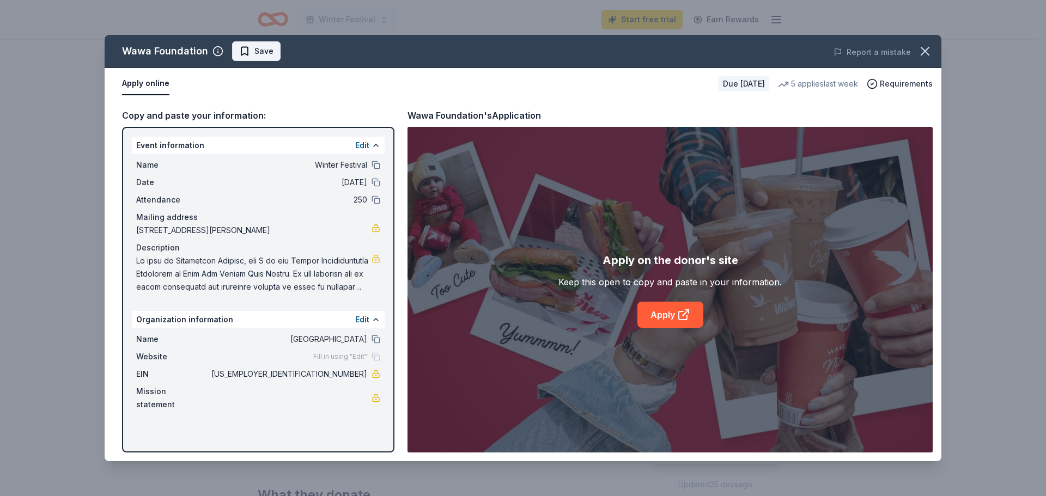
click at [241, 50] on span "Save" at bounding box center [256, 51] width 34 height 13
click at [673, 319] on link "Apply" at bounding box center [670, 315] width 66 height 26
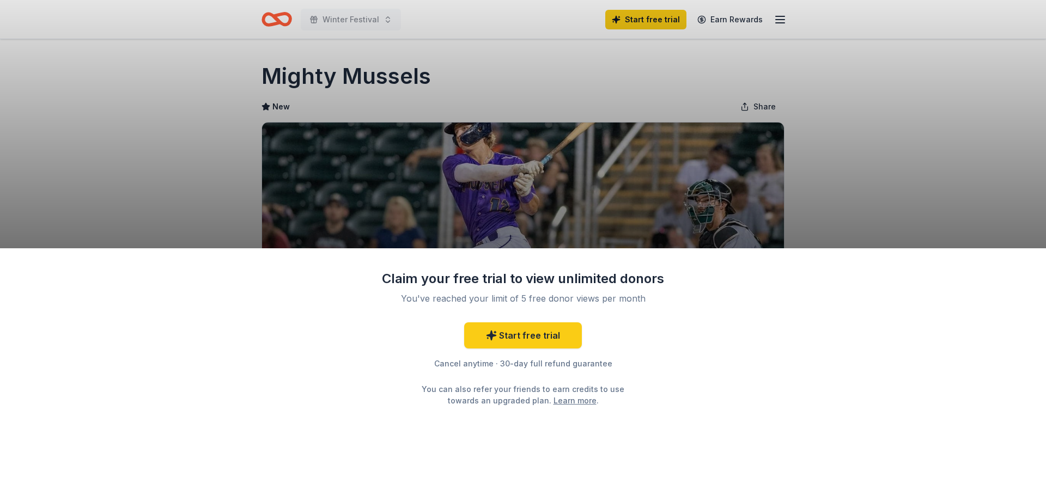
click at [830, 125] on div "Claim your free trial to view unlimited donors You've reached your limit of 5 f…" at bounding box center [523, 248] width 1046 height 496
click at [861, 121] on div "Claim your free trial to view unlimited donors You've reached your limit of 5 f…" at bounding box center [523, 248] width 1046 height 496
drag, startPoint x: 480, startPoint y: 46, endPoint x: 424, endPoint y: 43, distance: 56.2
click at [480, 46] on div "Claim your free trial to view unlimited donors You've reached your limit of 5 f…" at bounding box center [523, 248] width 1046 height 496
